Goal: Task Accomplishment & Management: Manage account settings

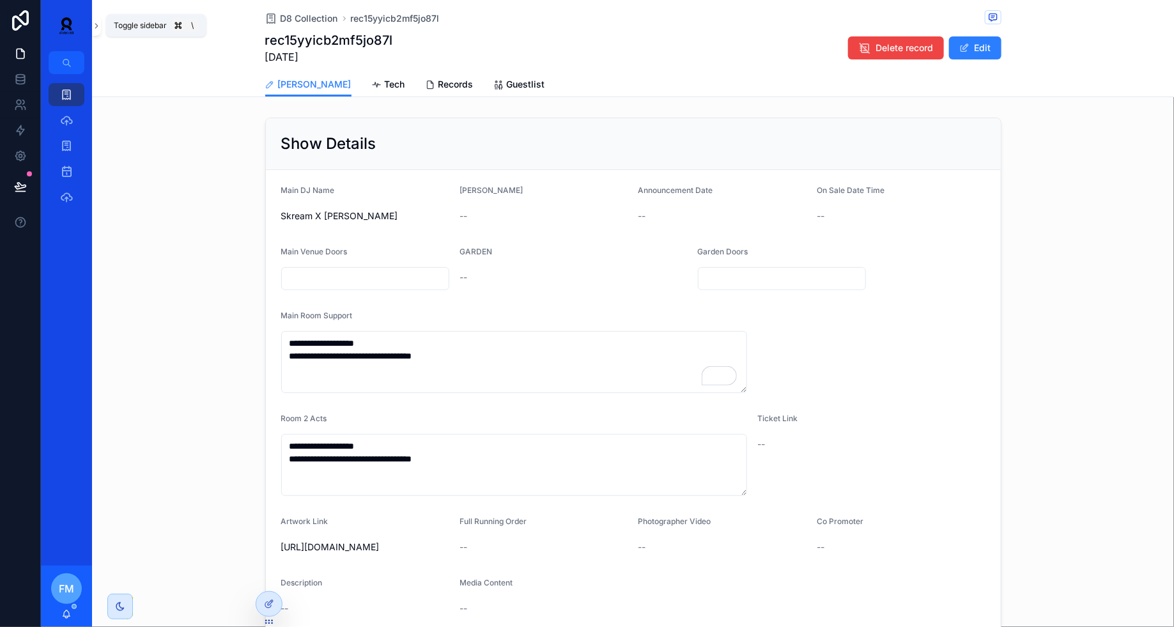
scroll to position [368, 0]
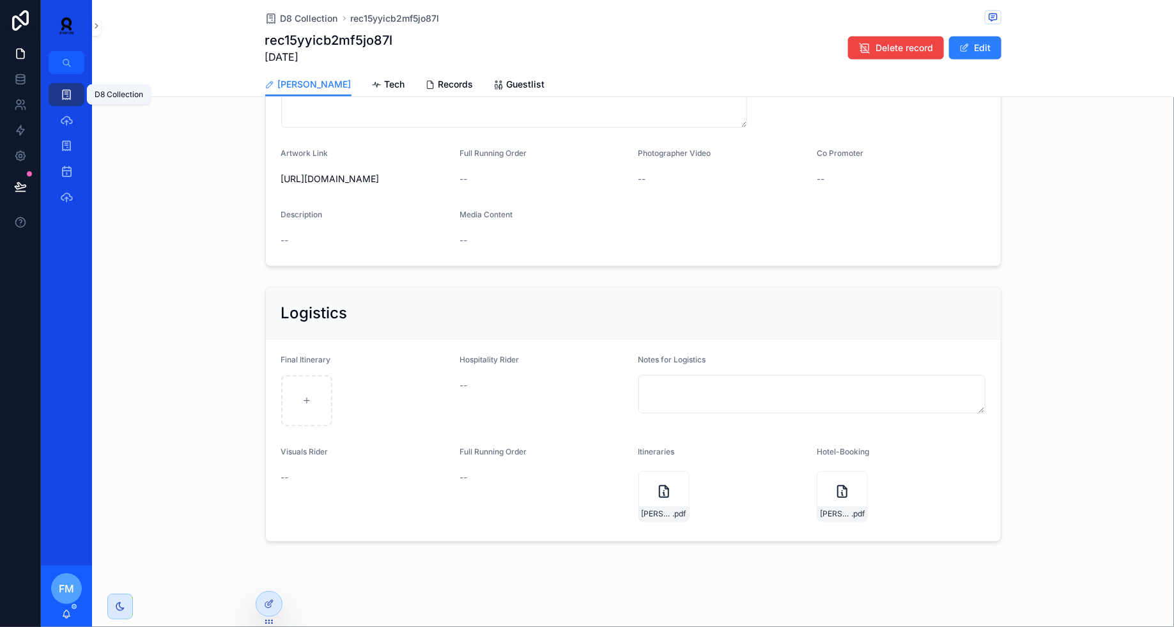
click at [65, 98] on icon "scrollable content" at bounding box center [66, 94] width 13 height 13
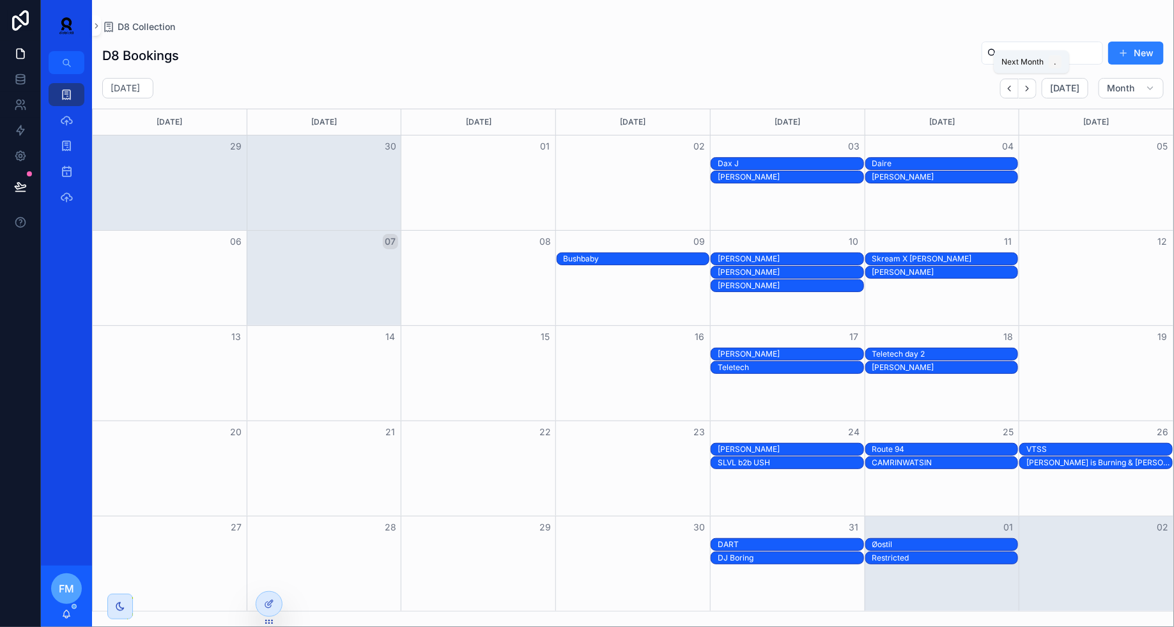
click at [1032, 90] on icon "Next" at bounding box center [1028, 89] width 10 height 10
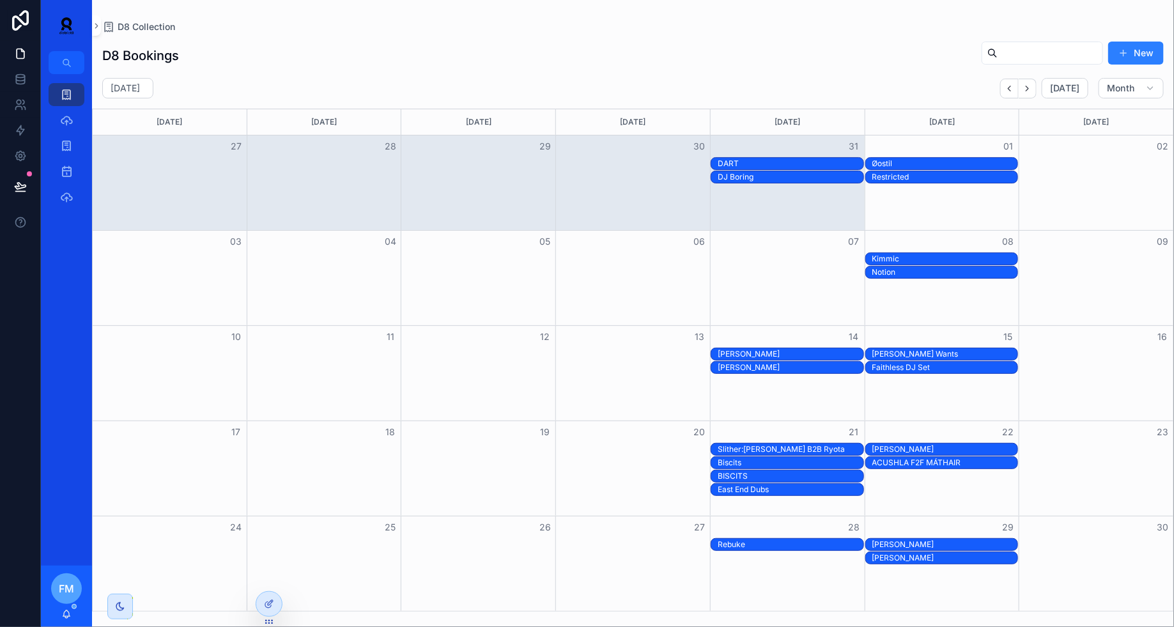
click at [954, 174] on div "Restricted" at bounding box center [945, 177] width 146 height 10
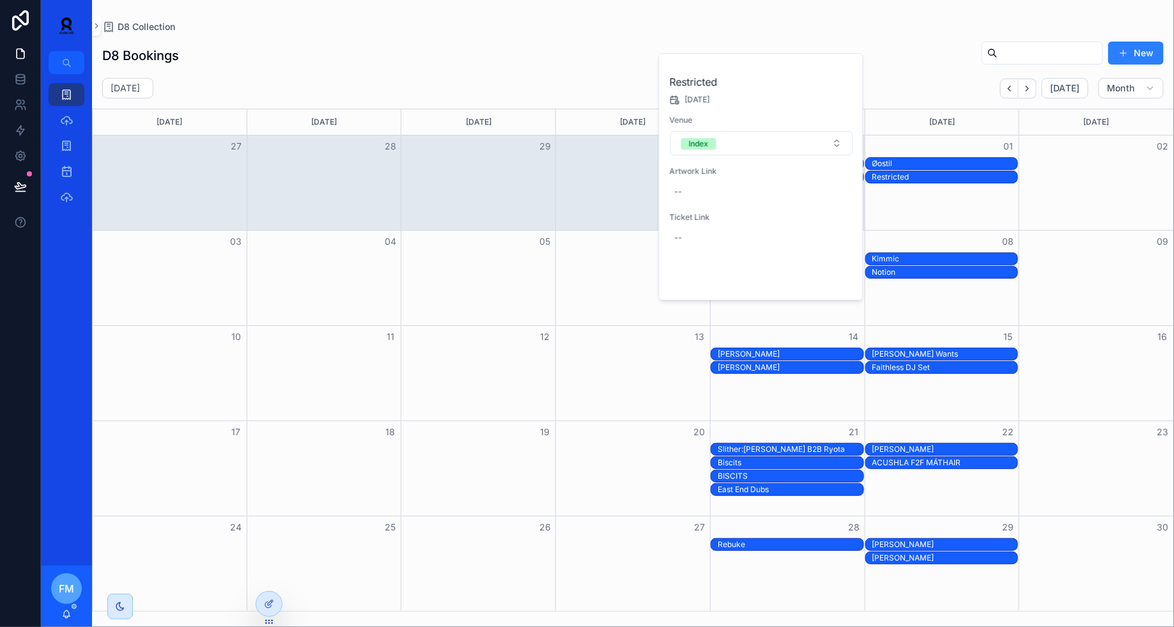
click at [822, 273] on span "Open" at bounding box center [819, 279] width 24 height 12
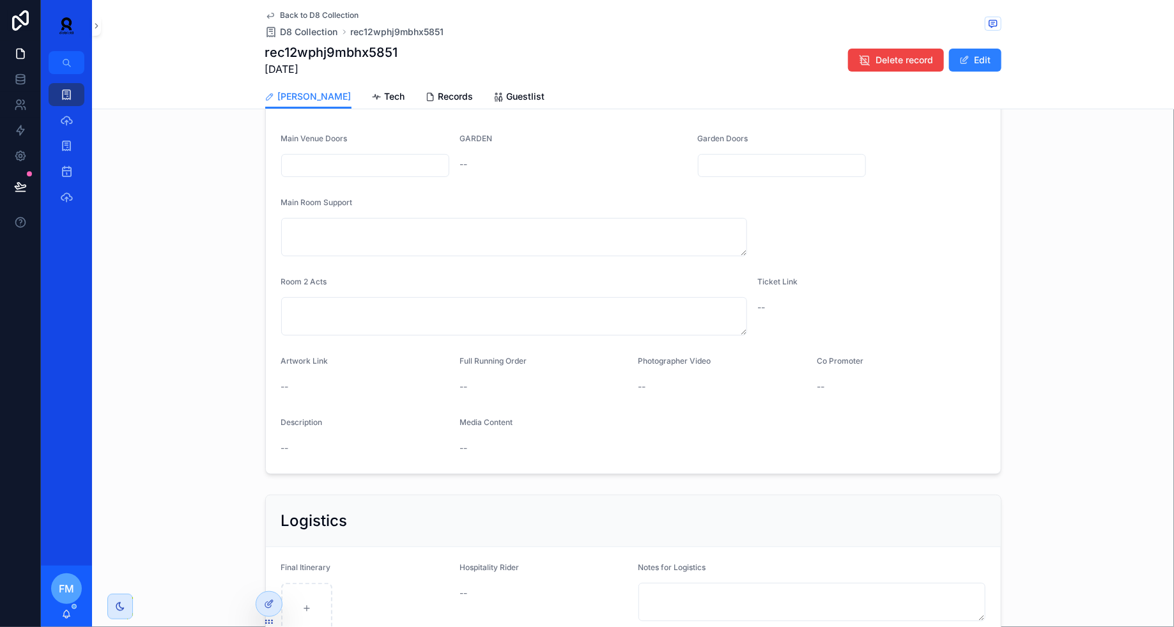
scroll to position [345, 0]
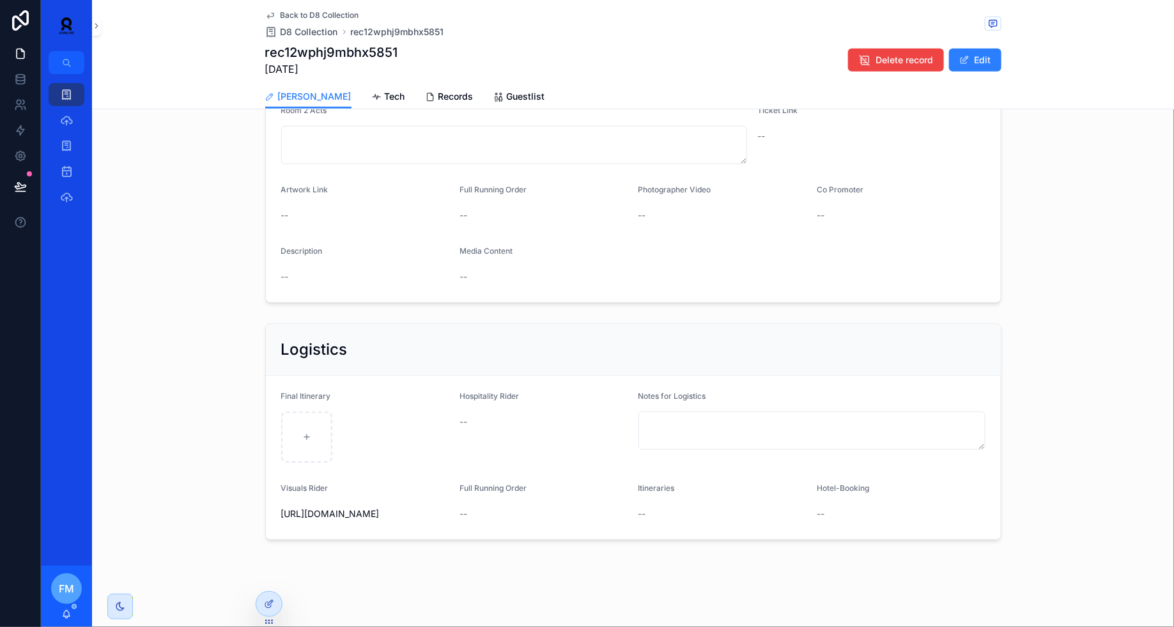
click at [981, 56] on button "Edit" at bounding box center [975, 60] width 52 height 23
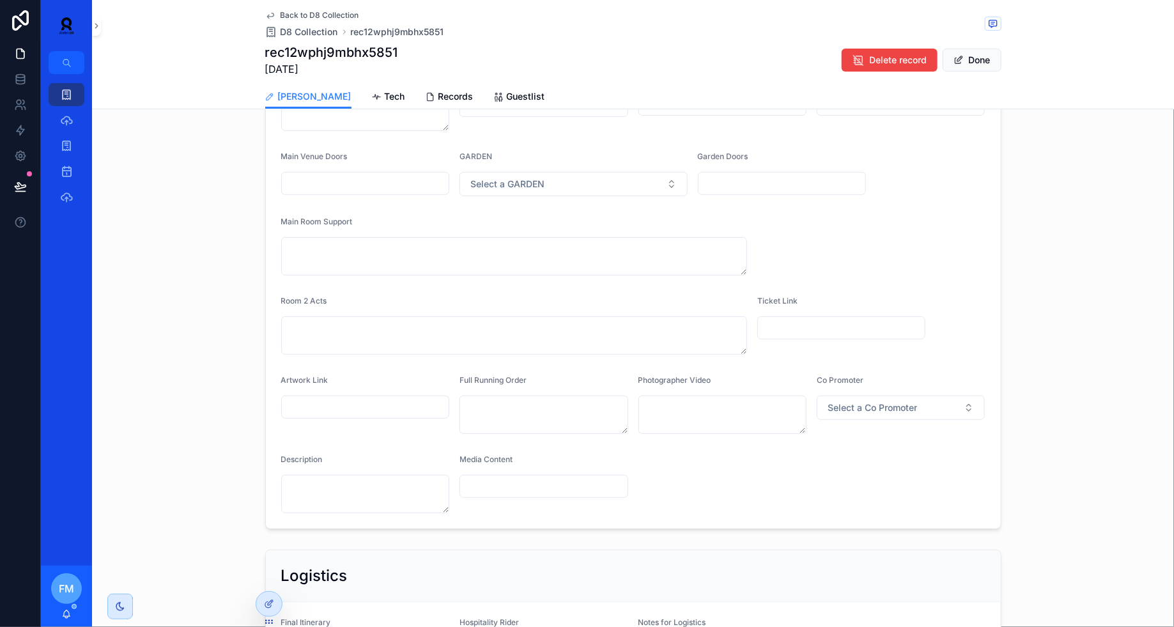
scroll to position [114, 0]
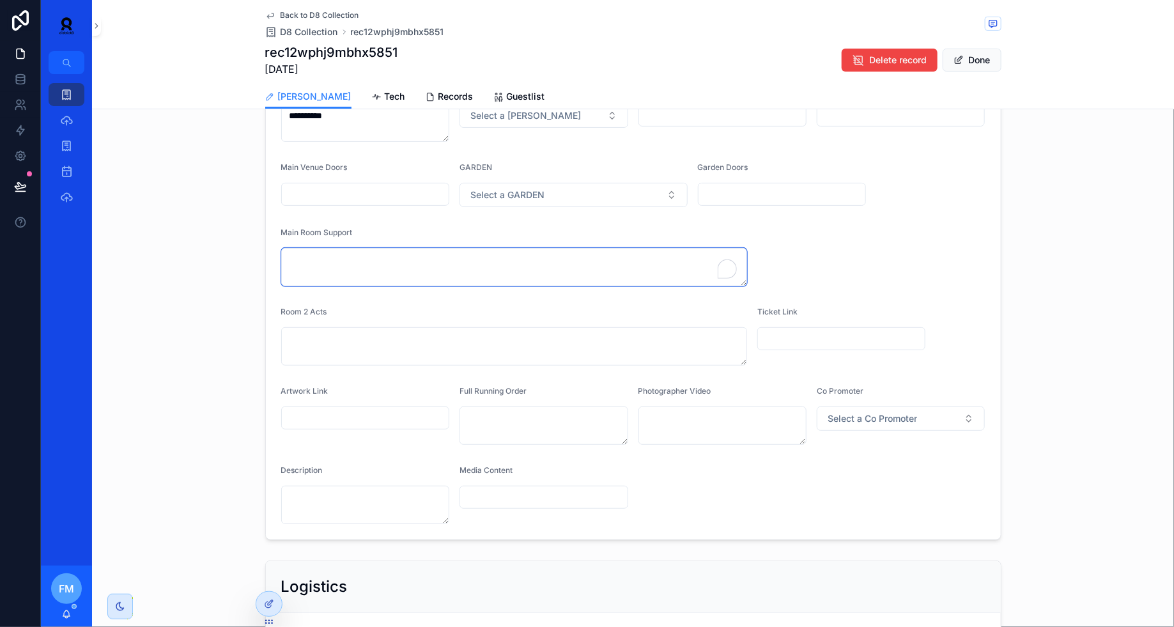
click at [333, 250] on textarea "To enrich screen reader interactions, please activate Accessibility in Grammarl…" at bounding box center [514, 267] width 466 height 38
paste textarea "**********"
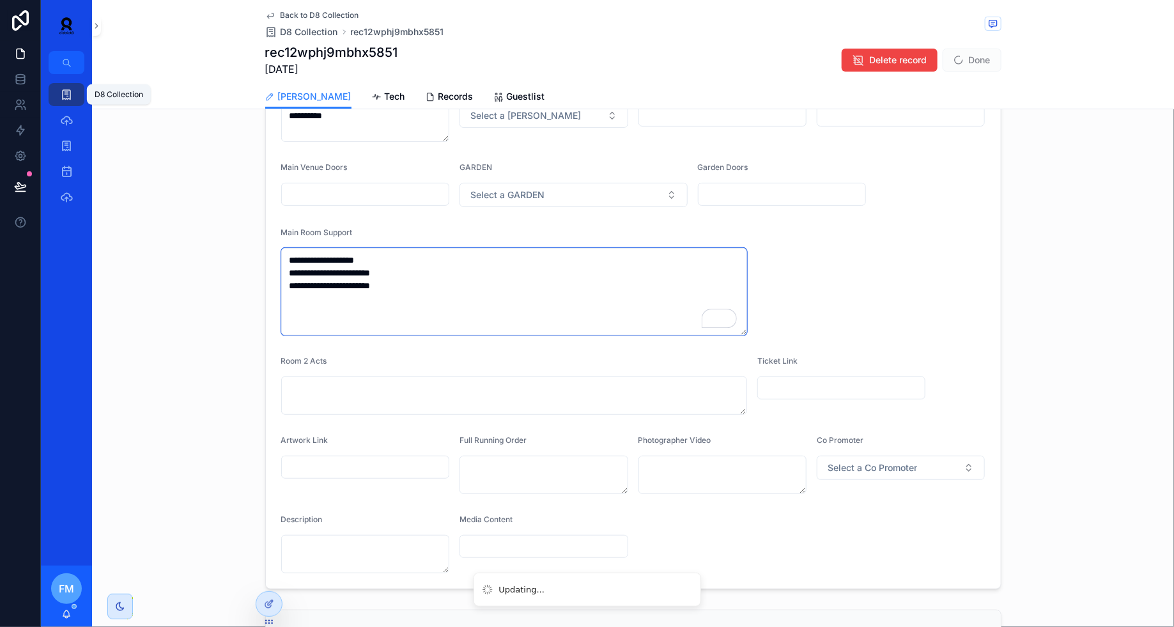
type textarea "**********"
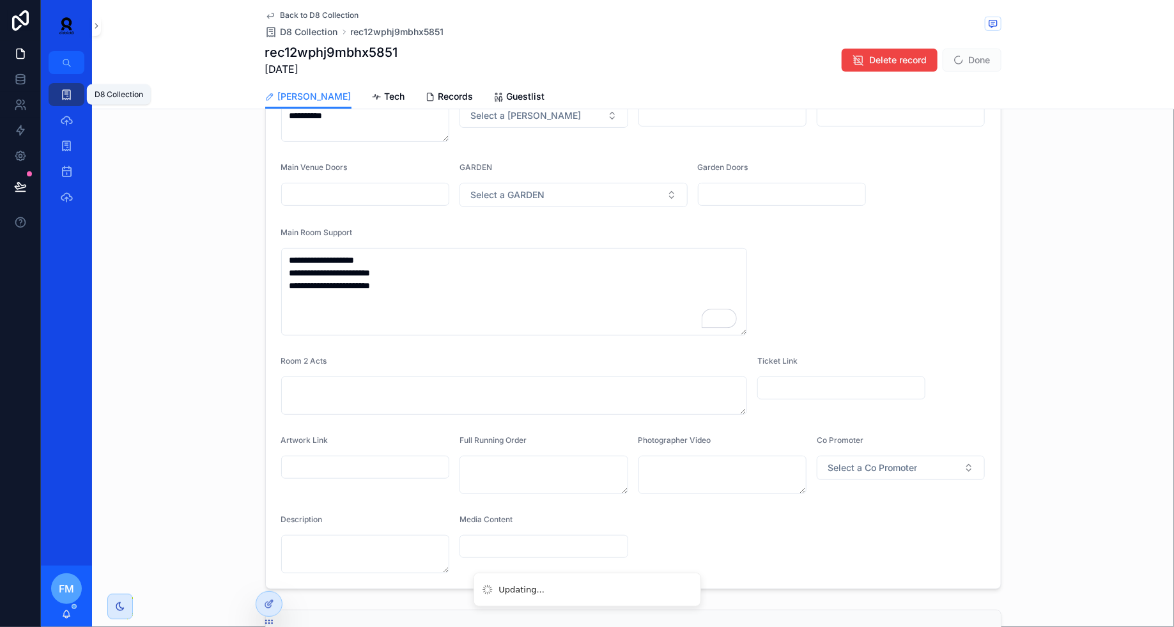
click at [62, 95] on icon "scrollable content" at bounding box center [66, 94] width 13 height 13
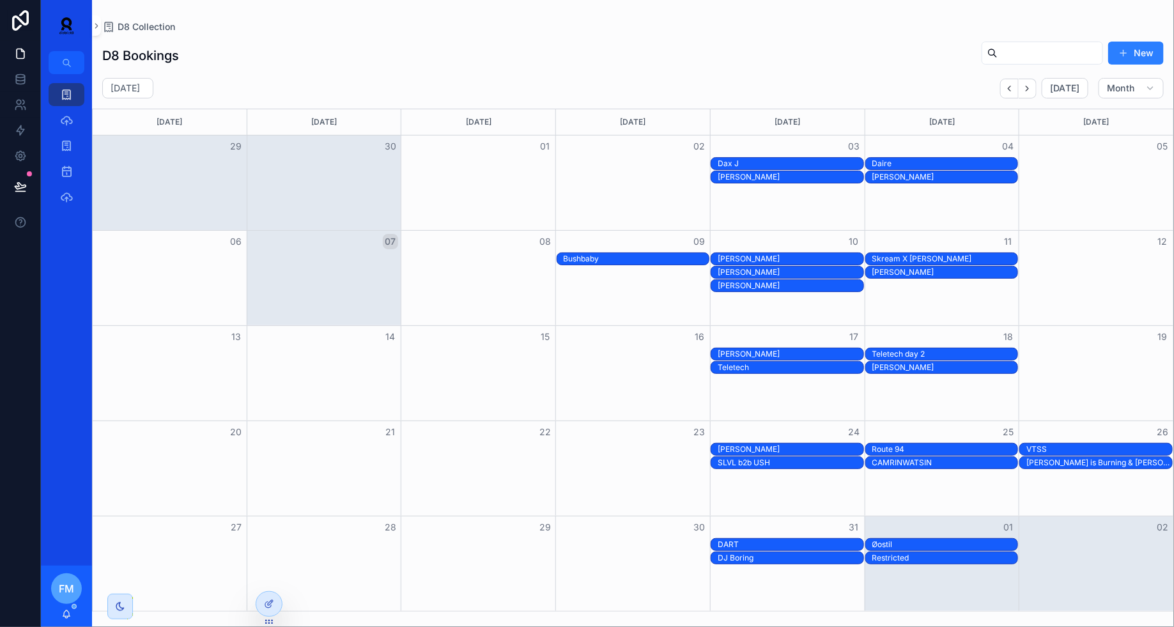
click at [943, 559] on div "Restricted" at bounding box center [945, 558] width 146 height 10
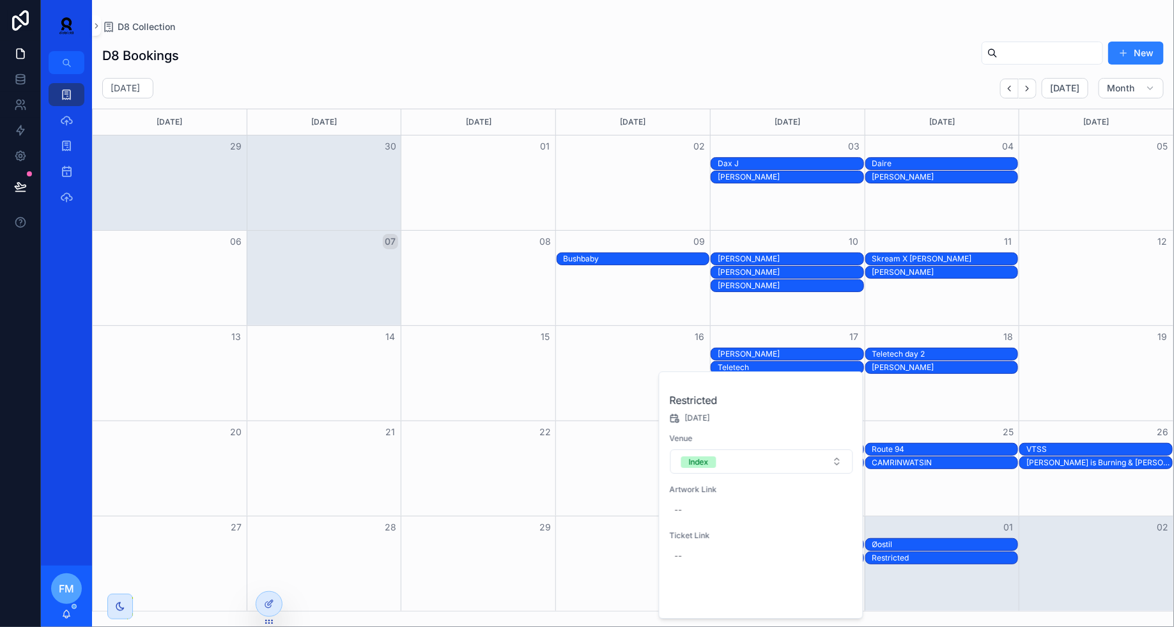
click at [828, 593] on span "Open" at bounding box center [819, 597] width 24 height 12
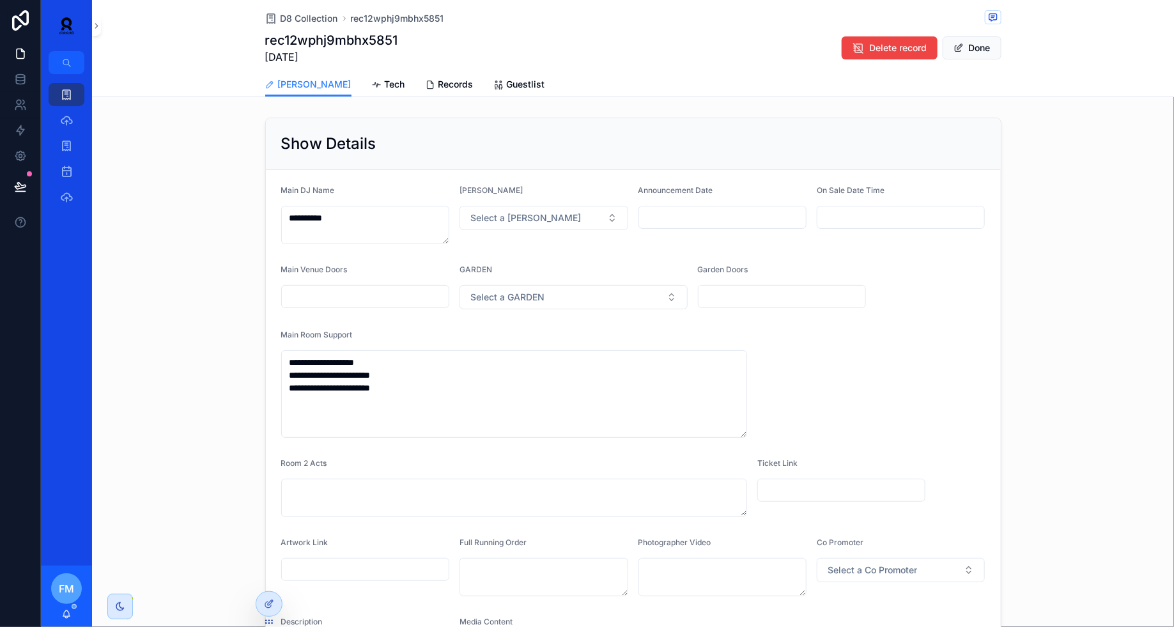
click at [385, 85] on span "Tech" at bounding box center [395, 84] width 20 height 13
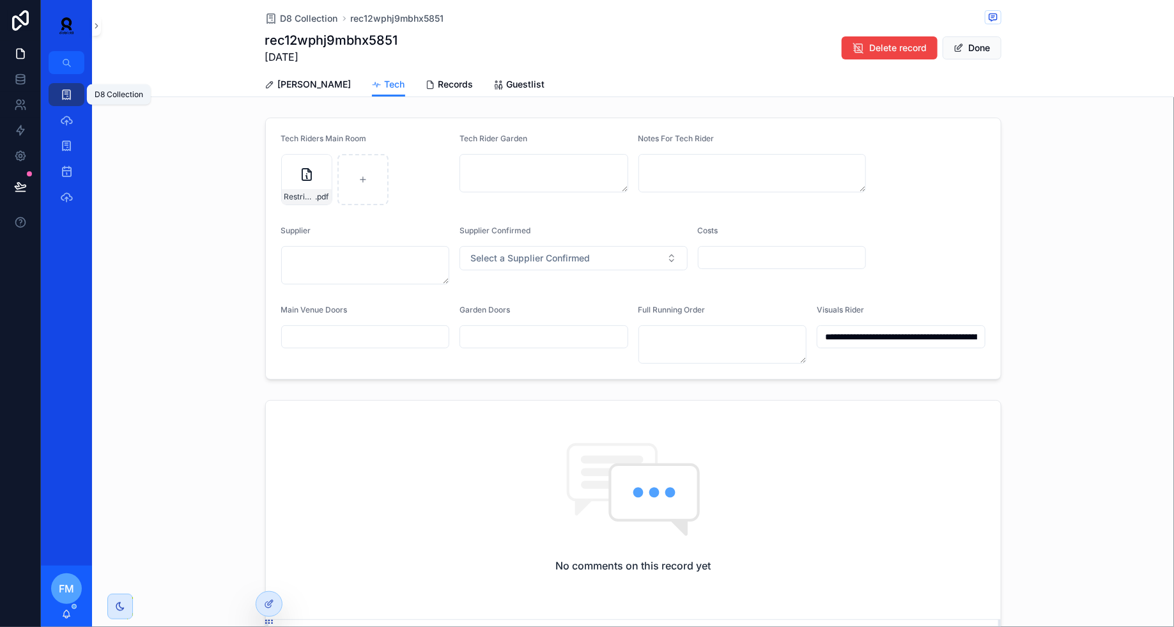
click at [68, 86] on div "D8 Collection" at bounding box center [66, 94] width 20 height 20
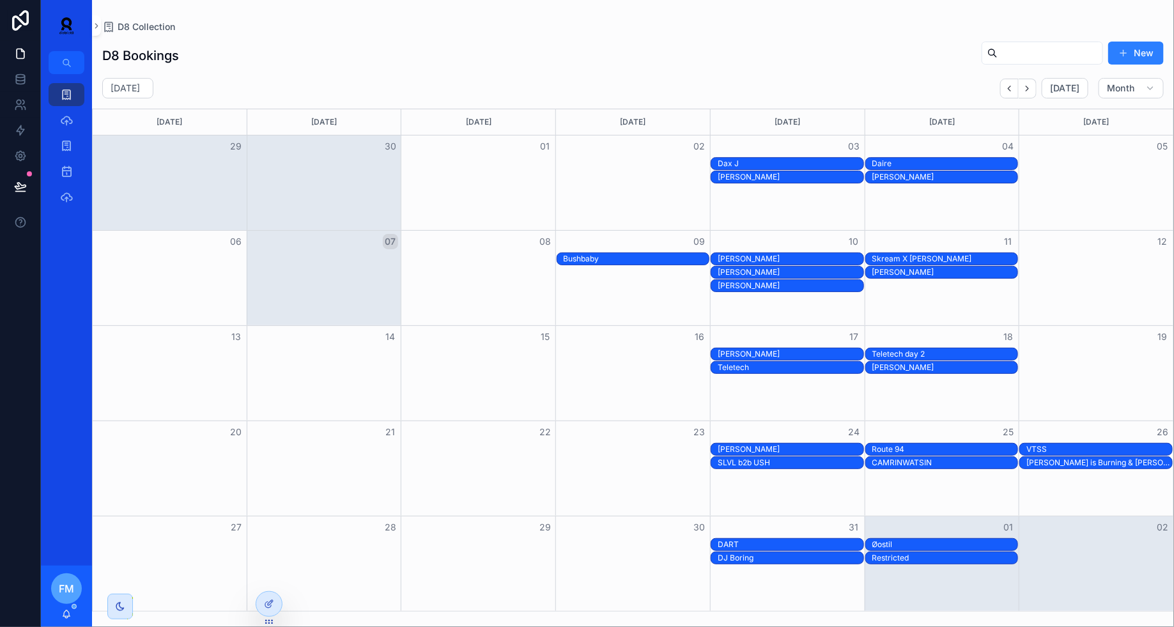
click at [932, 560] on div "Restricted" at bounding box center [945, 558] width 146 height 10
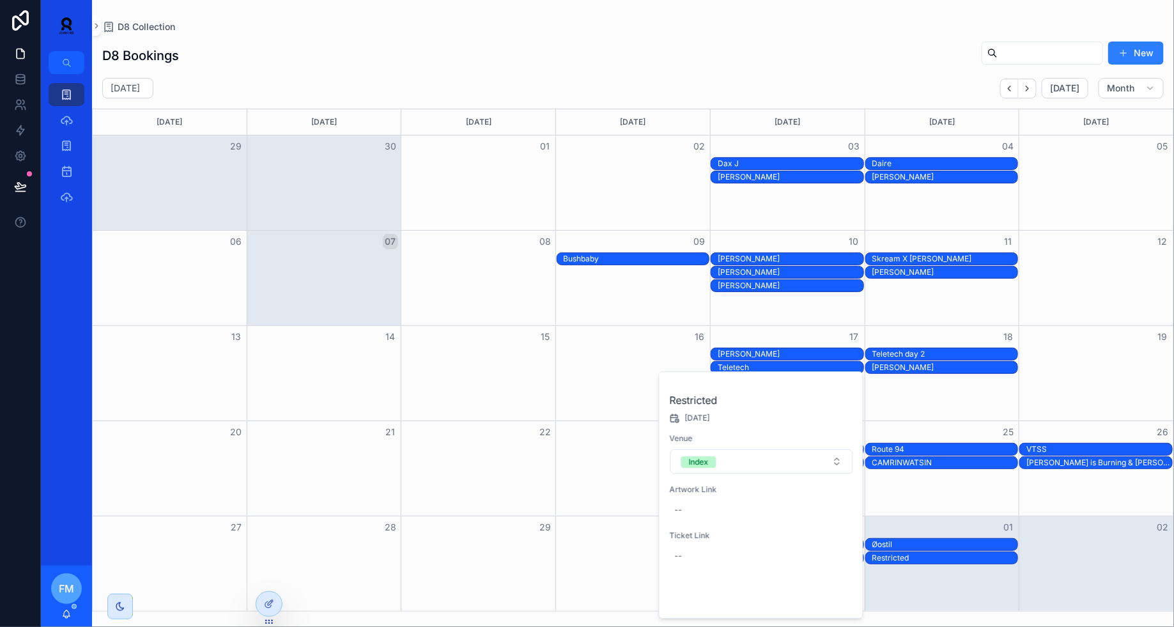
click at [822, 603] on button "Open" at bounding box center [827, 597] width 56 height 21
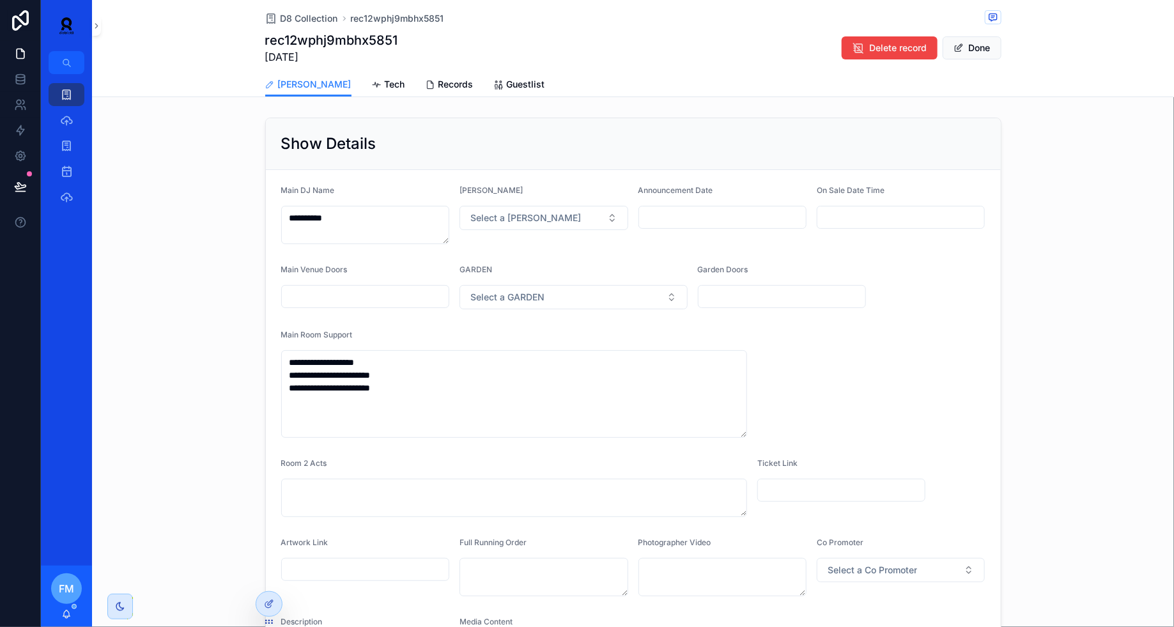
scroll to position [417, 0]
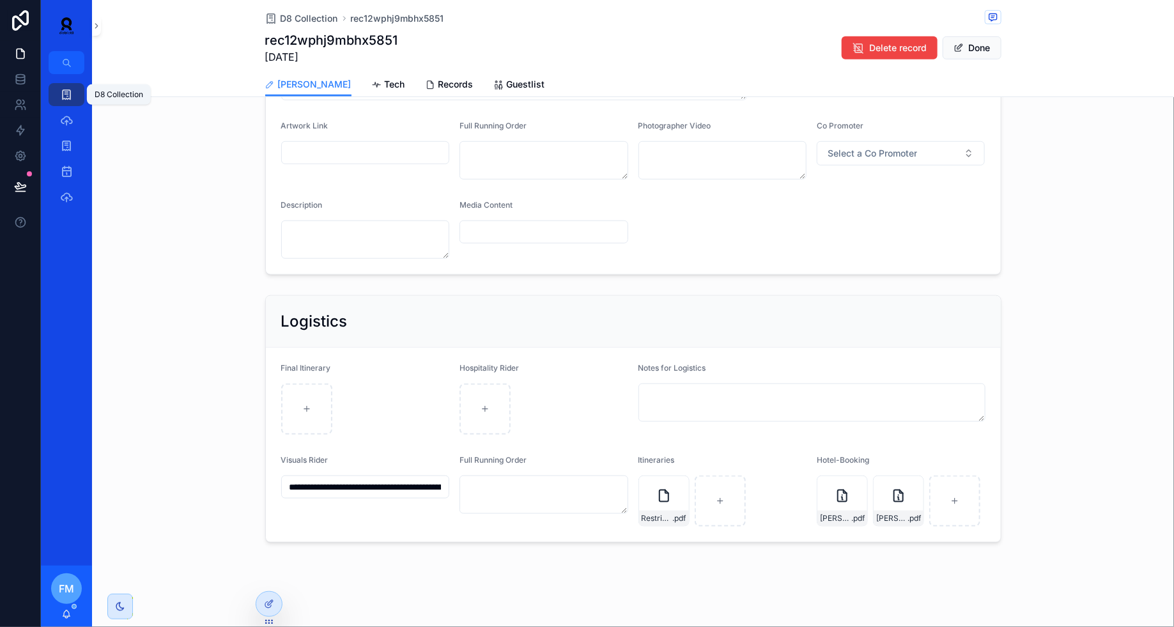
click at [66, 94] on icon "scrollable content" at bounding box center [66, 94] width 13 height 13
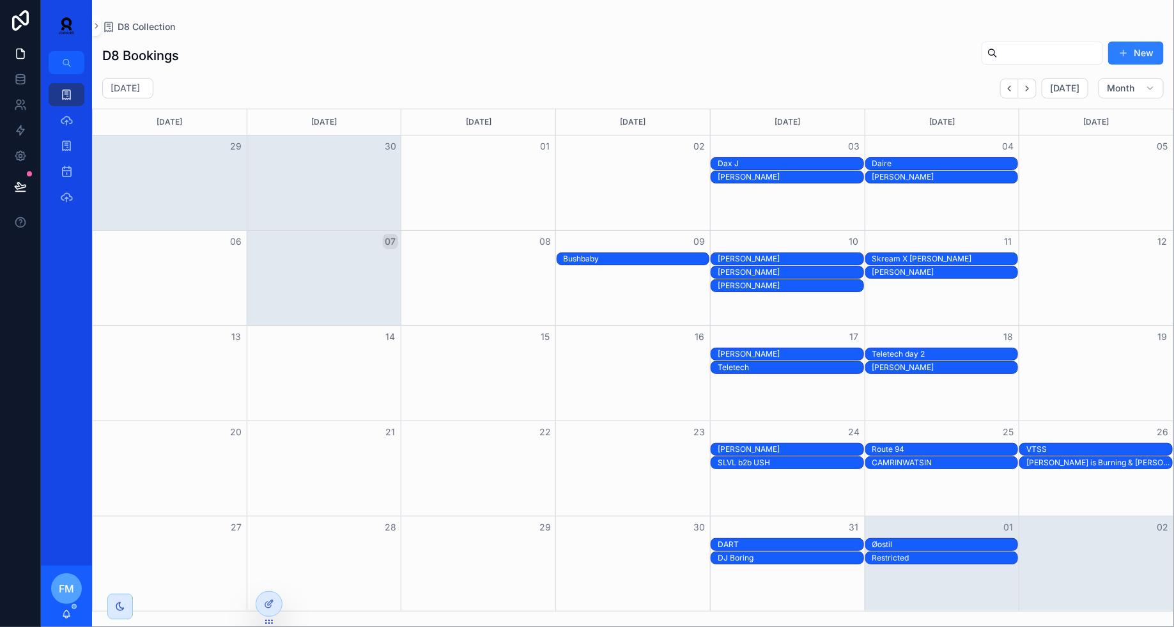
click at [761, 254] on div "[PERSON_NAME]" at bounding box center [791, 259] width 146 height 10
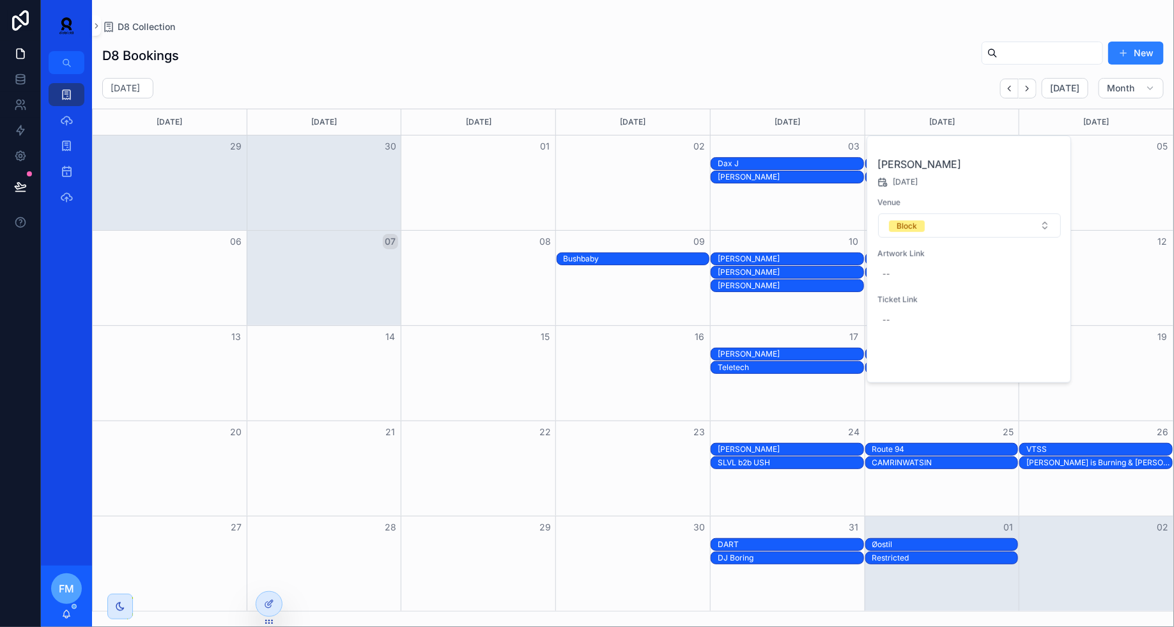
click at [1044, 358] on button "Open" at bounding box center [1035, 361] width 56 height 21
